Goal: Task Accomplishment & Management: Use online tool/utility

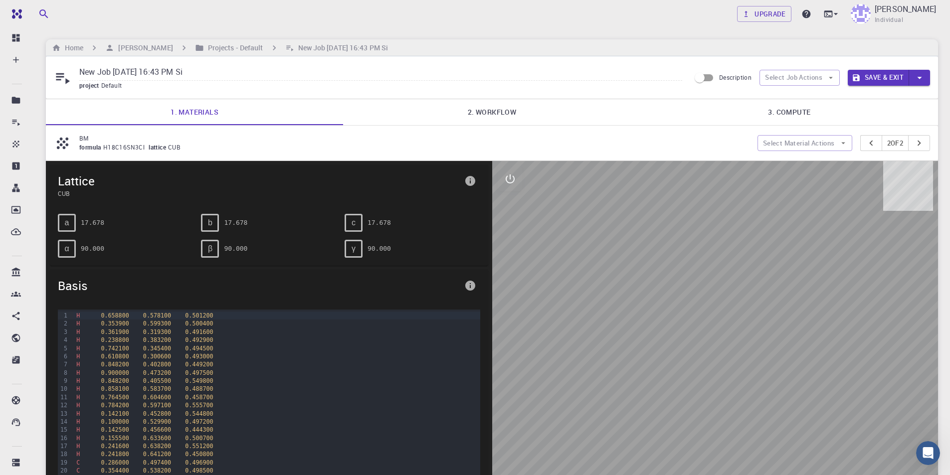
scroll to position [0, 0]
click at [478, 113] on link "2. Workflow" at bounding box center [491, 112] width 297 height 26
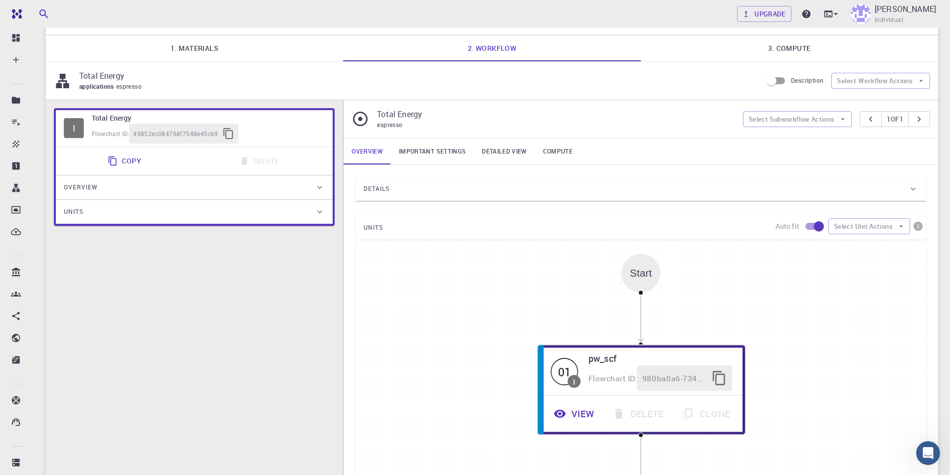
scroll to position [0, 0]
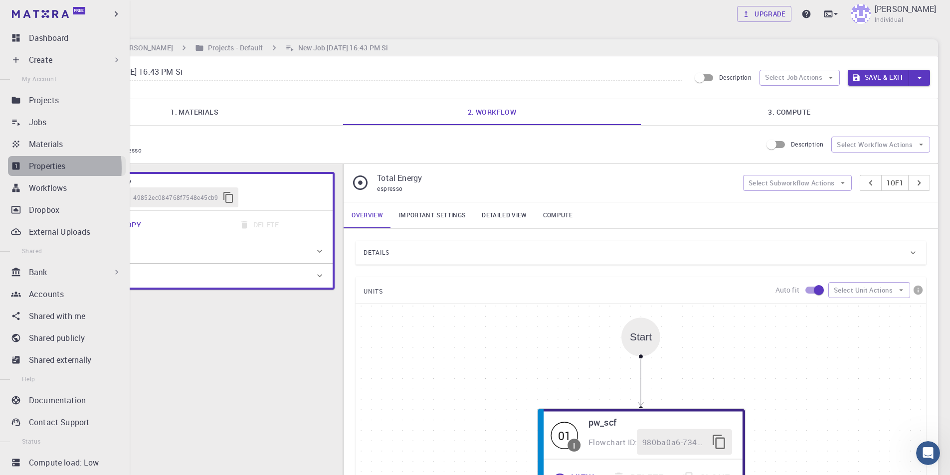
click at [15, 168] on icon at bounding box center [15, 166] width 7 height 7
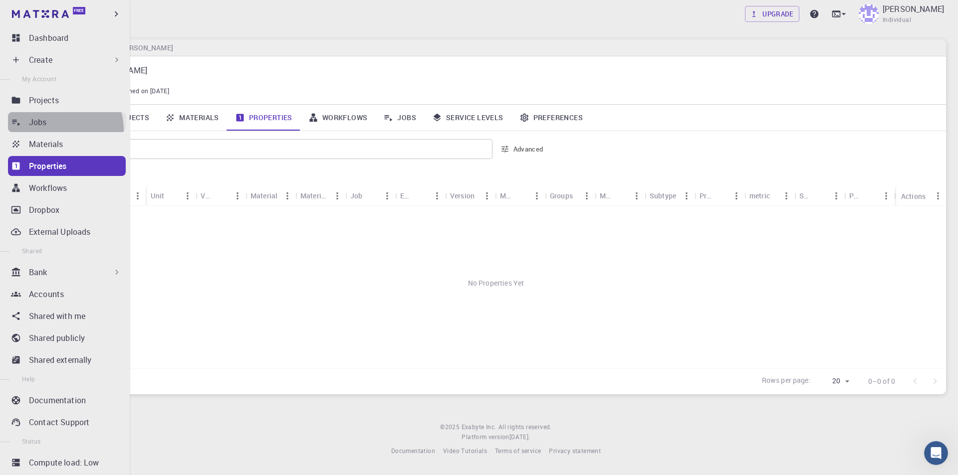
click at [57, 130] on link "Jobs" at bounding box center [67, 122] width 118 height 20
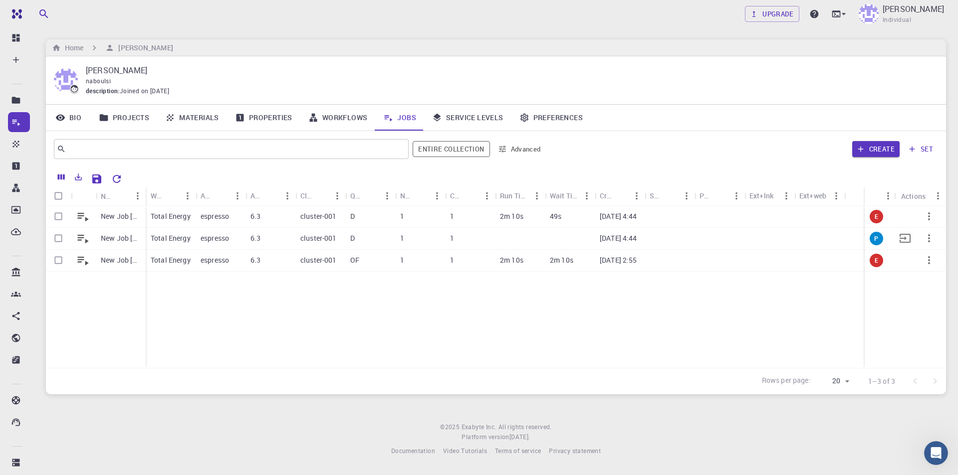
click at [885, 240] on div "P" at bounding box center [879, 239] width 31 height 22
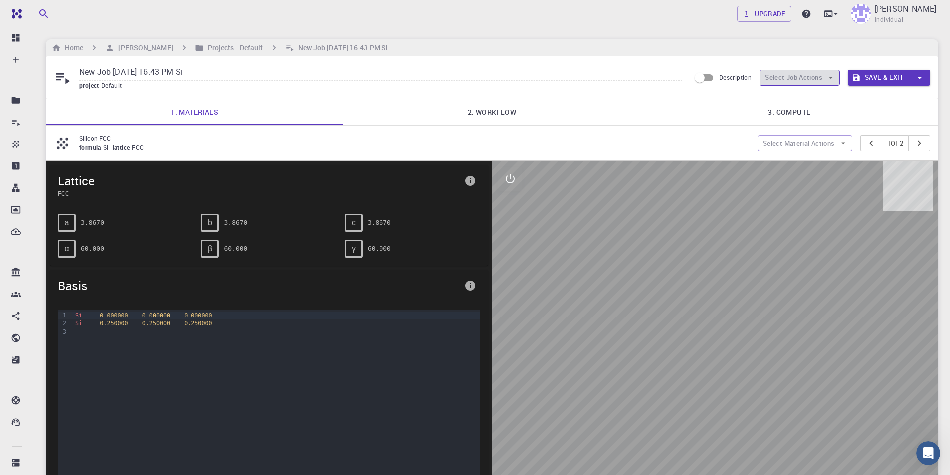
click at [828, 77] on icon "button" at bounding box center [831, 77] width 9 height 9
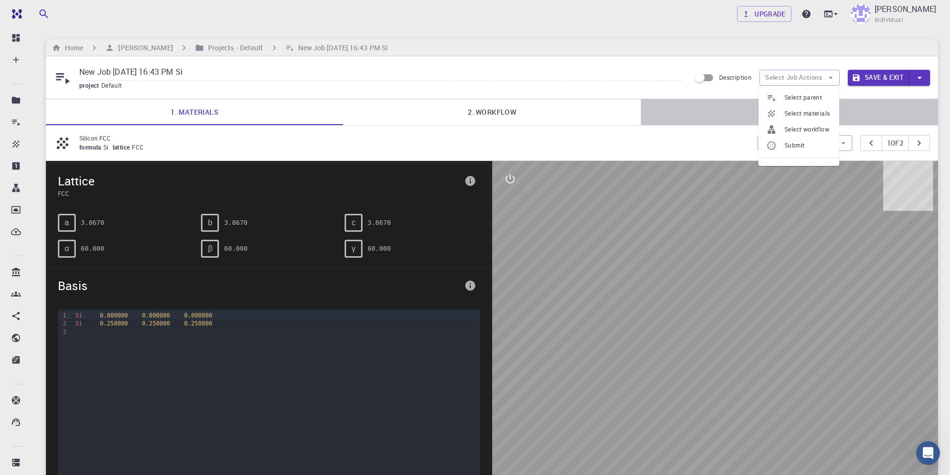
click at [885, 110] on link "3. Compute" at bounding box center [789, 112] width 297 height 26
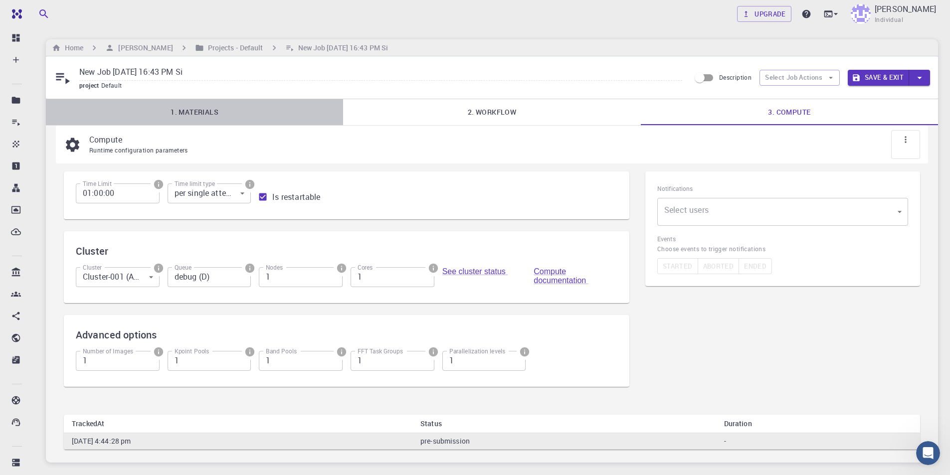
click at [185, 115] on link "1. Materials" at bounding box center [194, 112] width 297 height 26
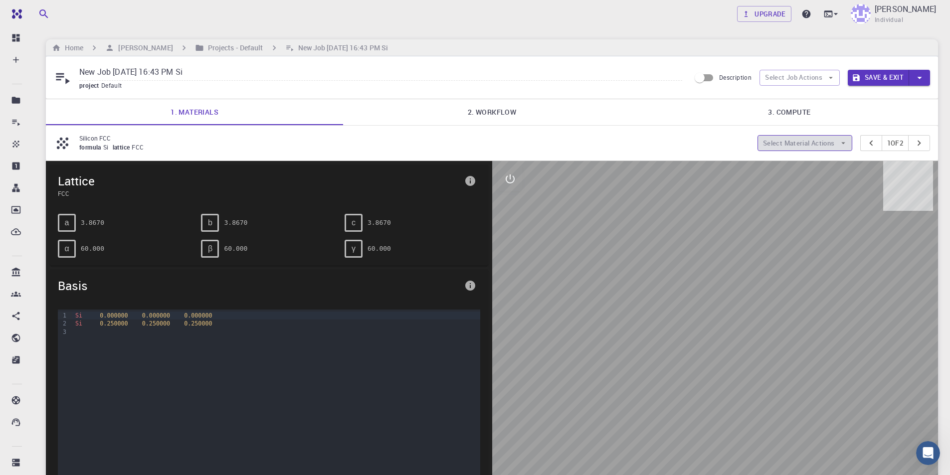
click at [839, 142] on icon "button" at bounding box center [843, 143] width 9 height 9
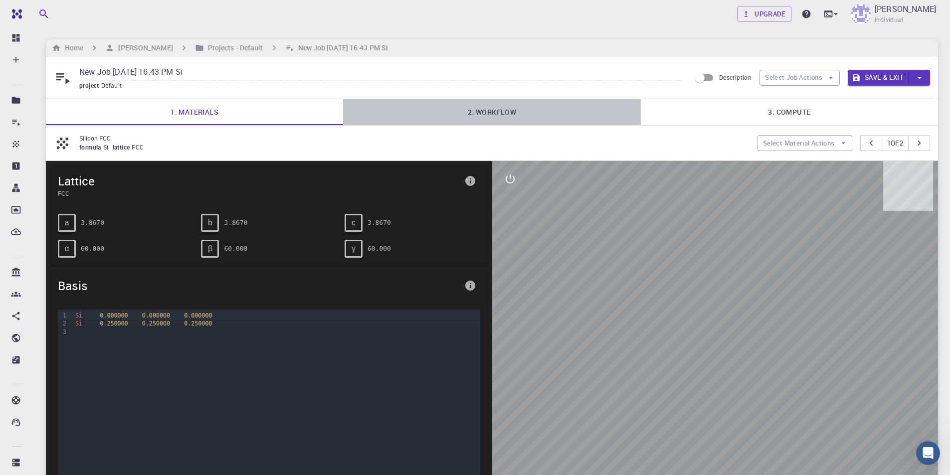
click at [497, 112] on link "2. Workflow" at bounding box center [491, 112] width 297 height 26
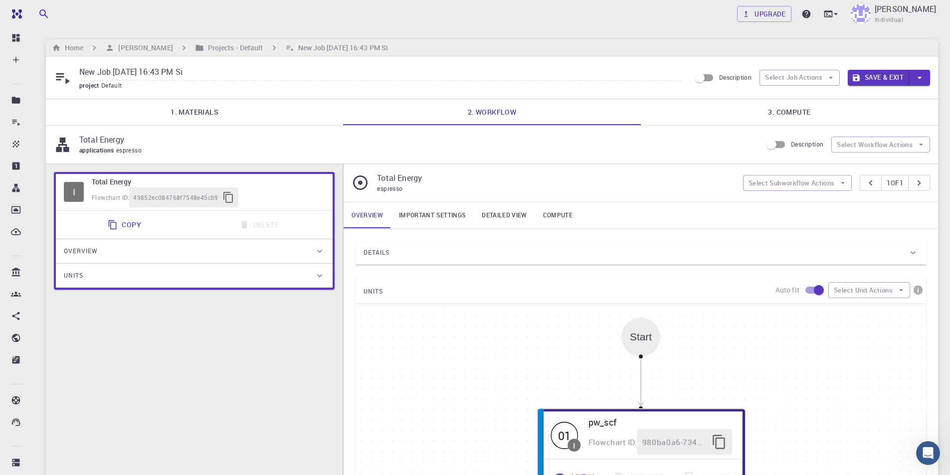
click at [709, 78] on input "Description" at bounding box center [699, 77] width 57 height 19
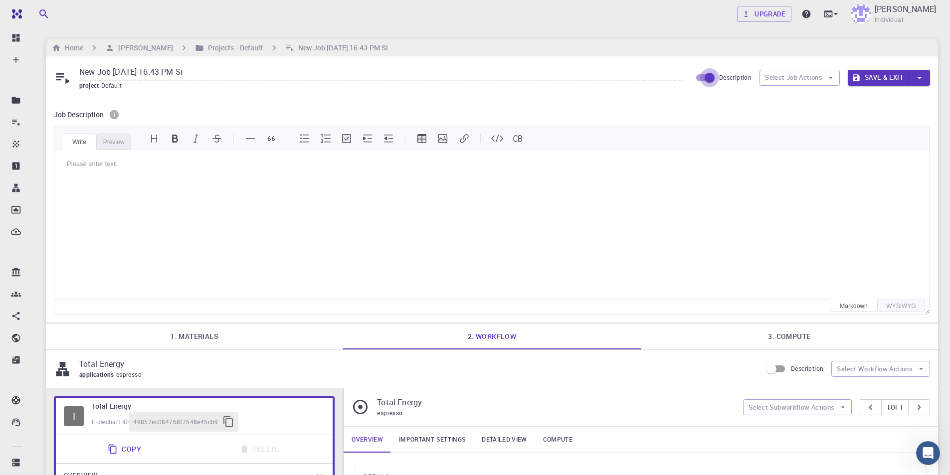
click at [699, 77] on input "Description" at bounding box center [709, 77] width 57 height 19
checkbox input "false"
